Goal: Information Seeking & Learning: Learn about a topic

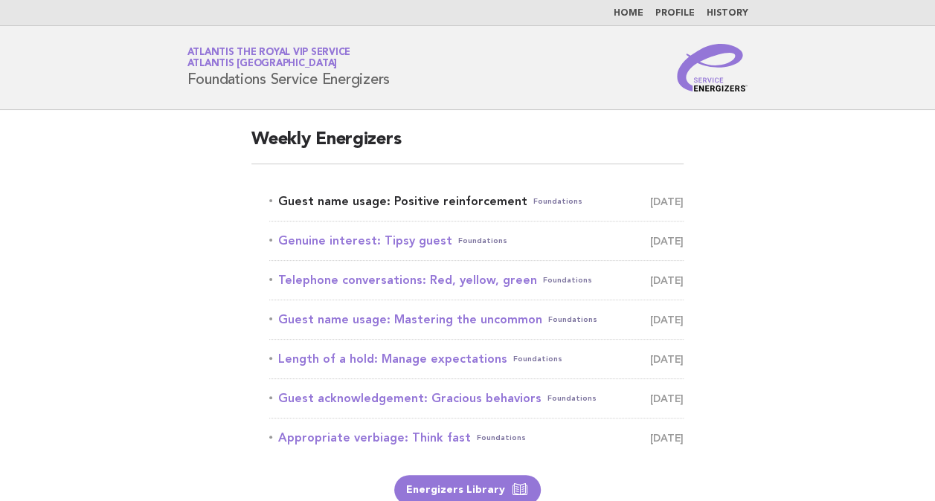
click at [363, 192] on link "Guest name usage: Positive reinforcement Foundations [DATE]" at bounding box center [476, 201] width 414 height 21
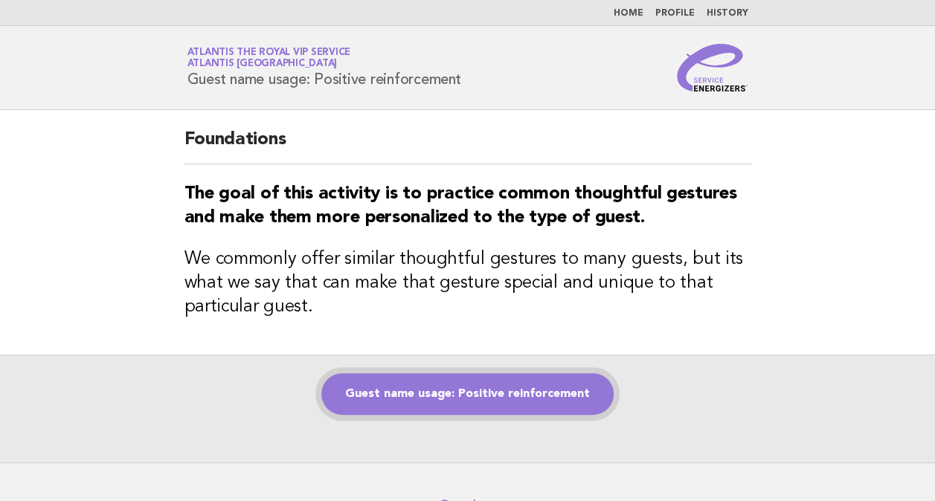
click at [519, 399] on link "Guest name usage: Positive reinforcement" at bounding box center [467, 394] width 292 height 42
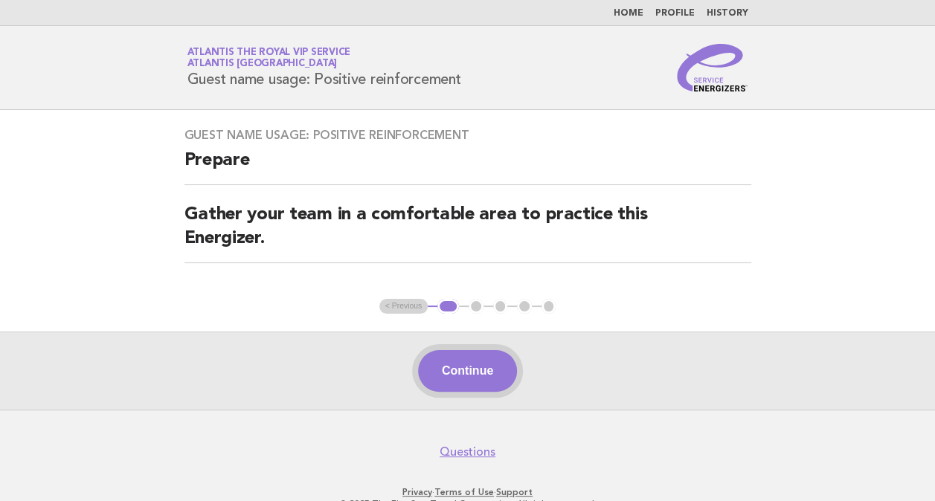
click at [499, 367] on button "Continue" at bounding box center [467, 371] width 99 height 42
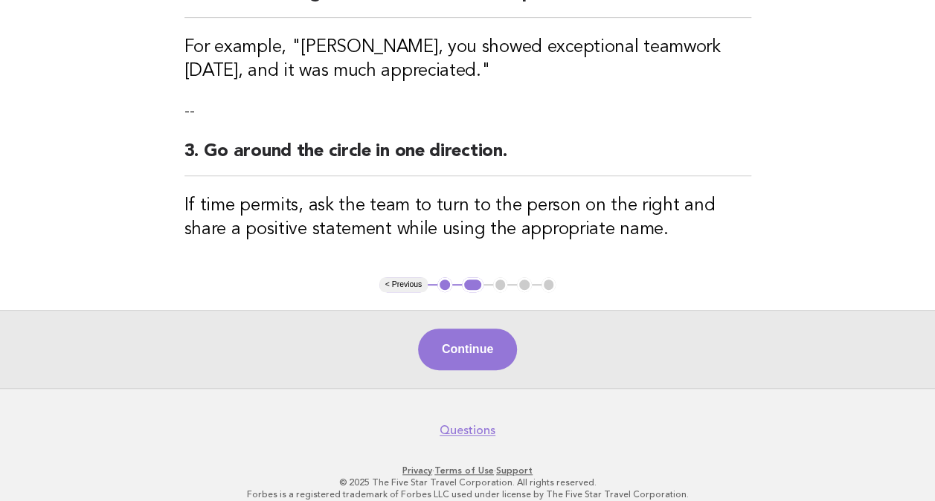
scroll to position [353, 0]
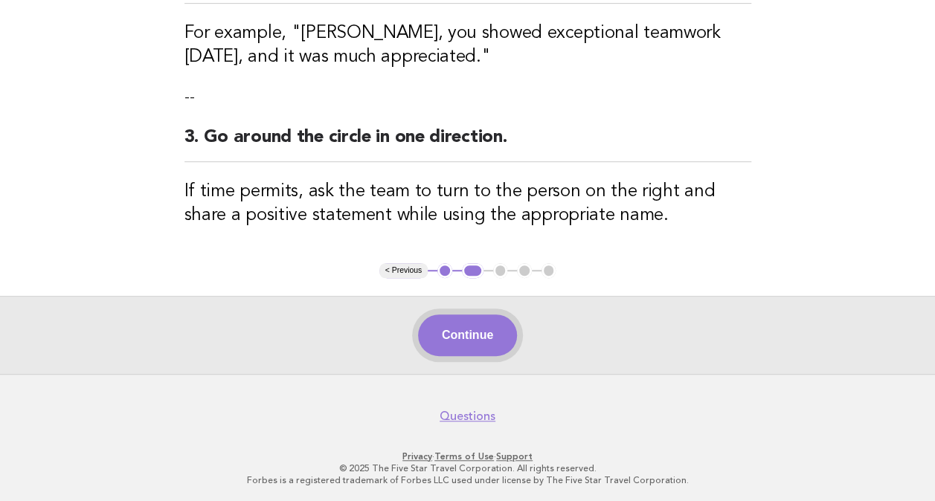
click at [479, 337] on button "Continue" at bounding box center [467, 336] width 99 height 42
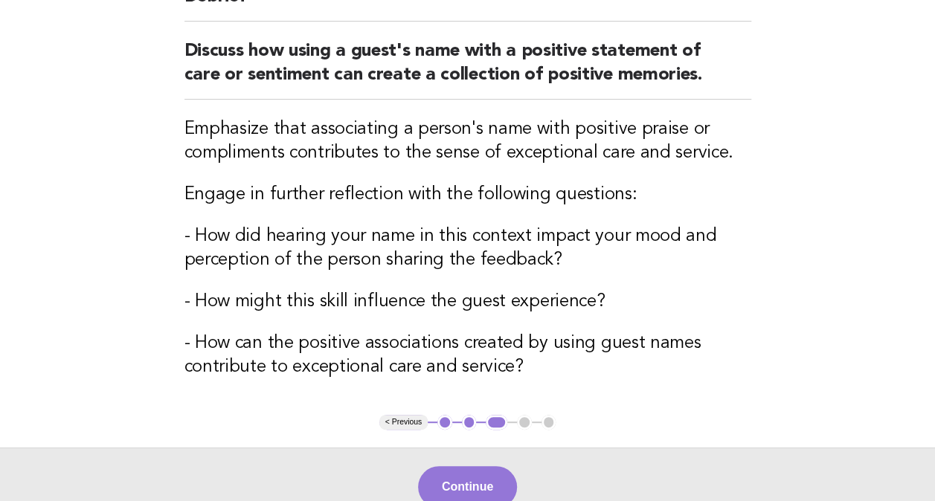
scroll to position [165, 0]
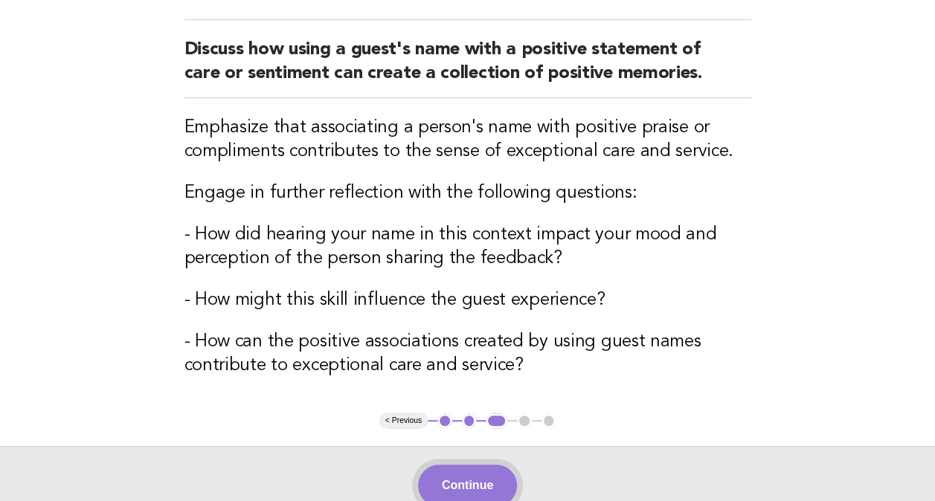
click at [472, 475] on button "Continue" at bounding box center [467, 486] width 99 height 42
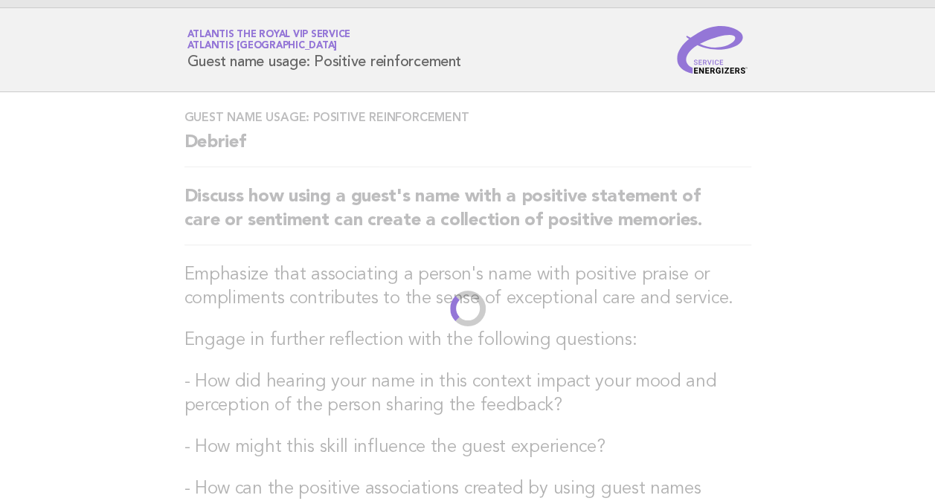
scroll to position [0, 0]
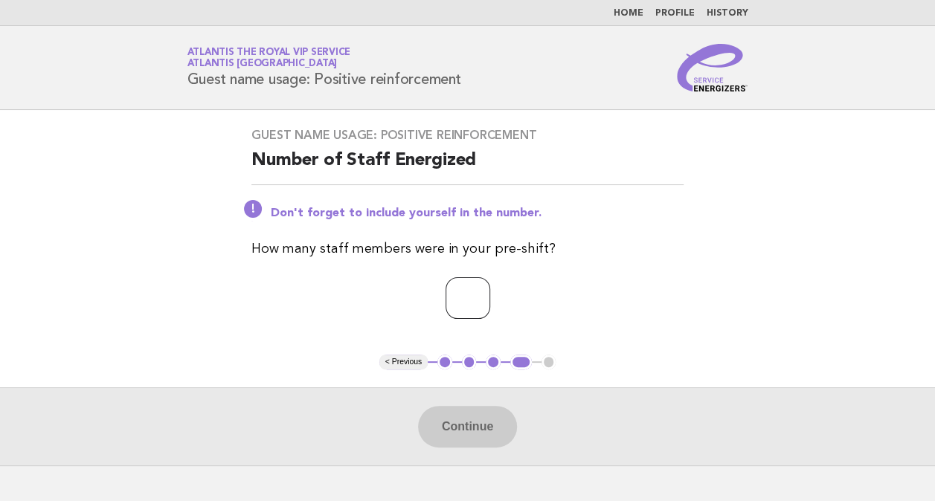
click at [446, 312] on input "number" at bounding box center [468, 298] width 45 height 42
type input "*"
click at [454, 425] on button "Continue" at bounding box center [467, 427] width 99 height 42
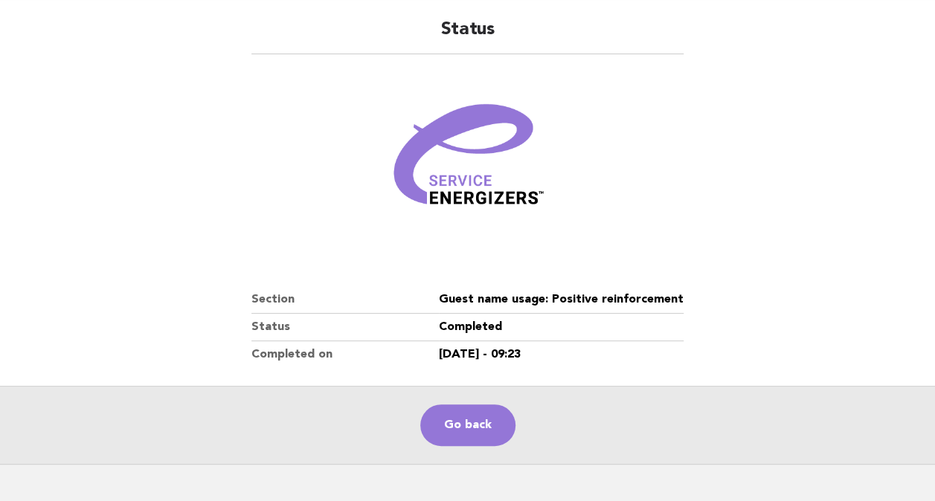
scroll to position [126, 0]
